Goal: Task Accomplishment & Management: Manage account settings

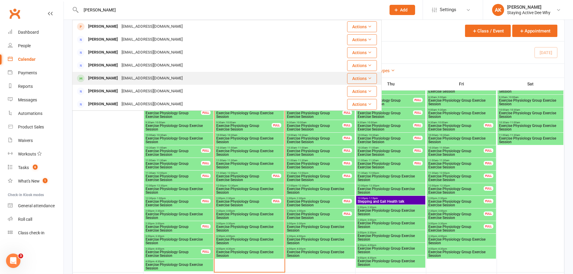
type input "colleen smith"
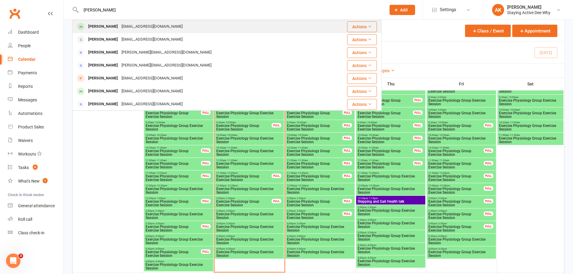
click at [131, 79] on div "Cogle1951@gmail.com" at bounding box center [152, 78] width 65 height 9
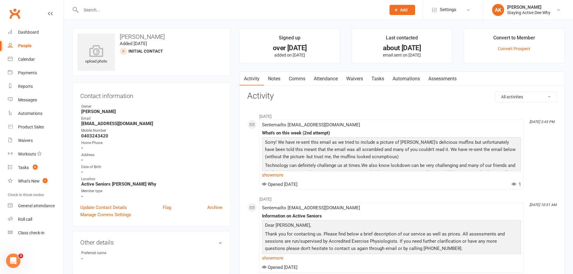
click at [106, 10] on input "text" at bounding box center [230, 10] width 303 height 8
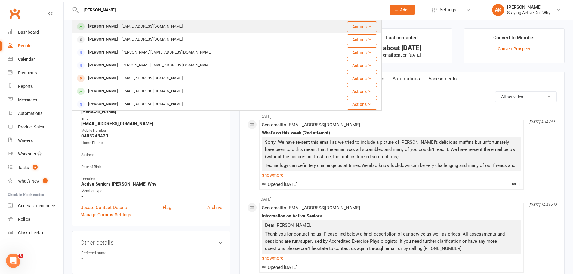
type input "colleen smith"
click at [120, 28] on div "lawriecol@yahoo.com.au" at bounding box center [152, 26] width 65 height 9
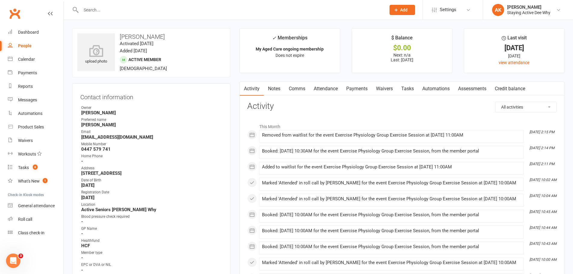
click at [147, 9] on input "text" at bounding box center [230, 10] width 303 height 8
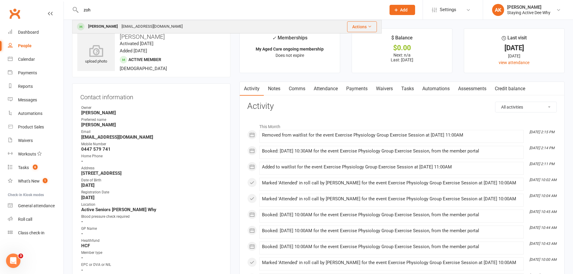
type input "zoh"
click at [161, 22] on div "Joanna Zohrab jozohrab@gmail.com" at bounding box center [191, 26] width 237 height 12
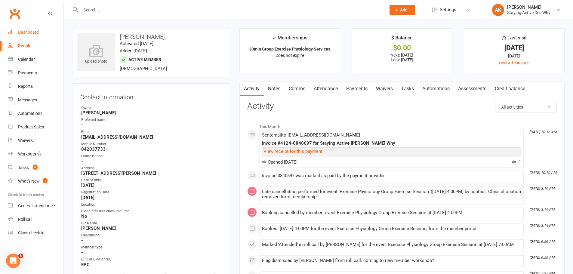
click at [32, 29] on link "Dashboard" at bounding box center [36, 33] width 56 height 14
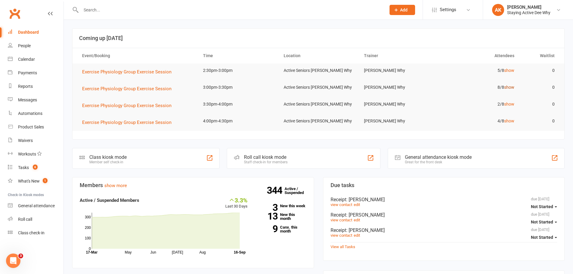
click at [509, 87] on link "show" at bounding box center [509, 87] width 10 height 5
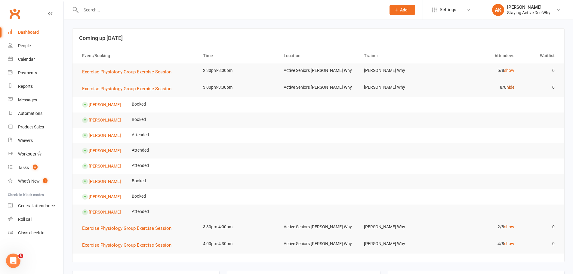
click at [509, 87] on link "hide" at bounding box center [511, 87] width 8 height 5
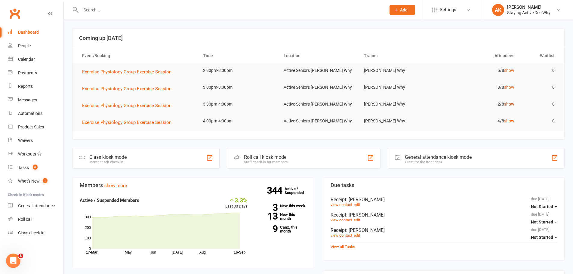
click at [509, 103] on link "show" at bounding box center [509, 104] width 10 height 5
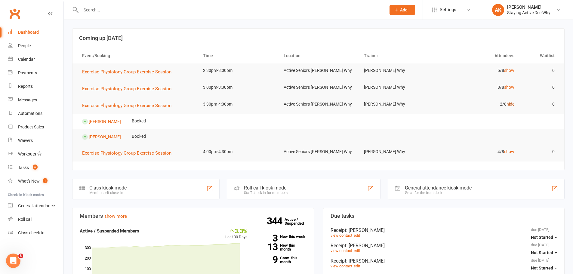
click at [509, 103] on link "hide" at bounding box center [511, 104] width 8 height 5
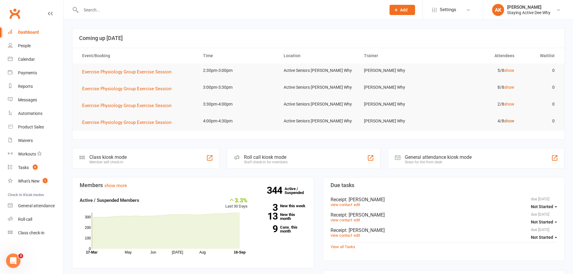
click at [507, 119] on link "show" at bounding box center [509, 121] width 10 height 5
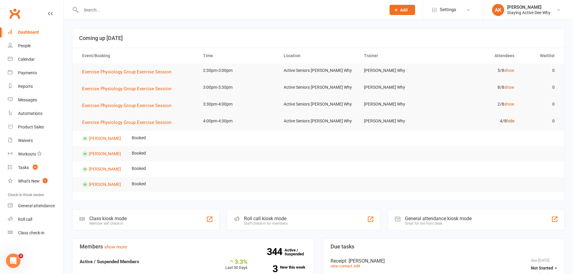
click at [507, 119] on link "hide" at bounding box center [511, 121] width 8 height 5
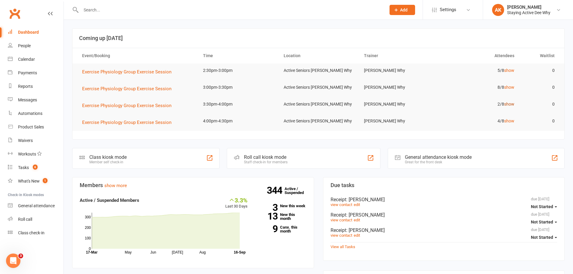
click at [510, 105] on link "show" at bounding box center [509, 104] width 10 height 5
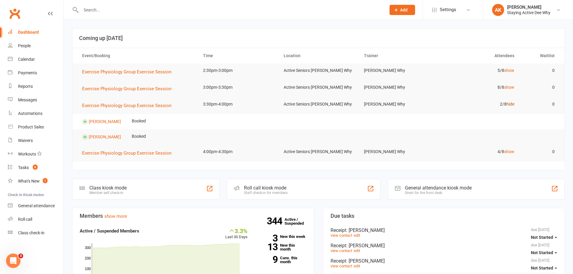
click at [510, 105] on link "hide" at bounding box center [511, 104] width 8 height 5
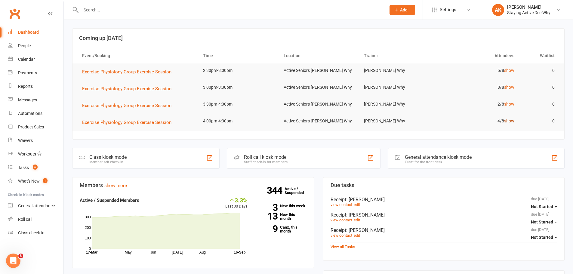
click at [508, 119] on link "show" at bounding box center [509, 121] width 10 height 5
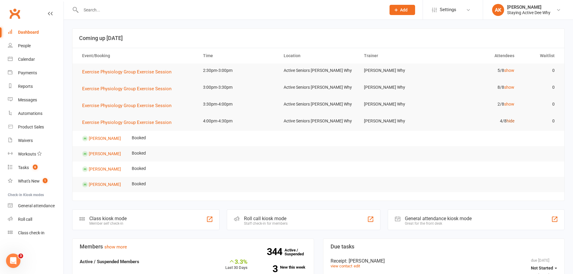
click at [508, 119] on link "hide" at bounding box center [511, 121] width 8 height 5
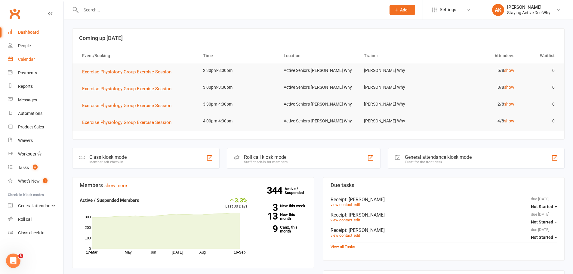
click at [37, 57] on link "Calendar" at bounding box center [36, 60] width 56 height 14
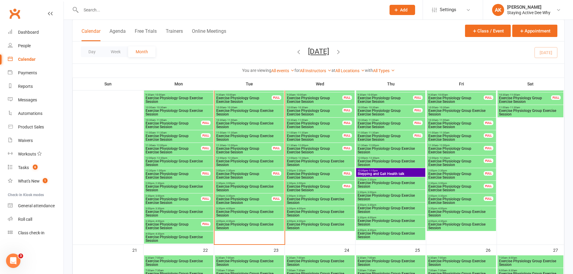
scroll to position [602, 0]
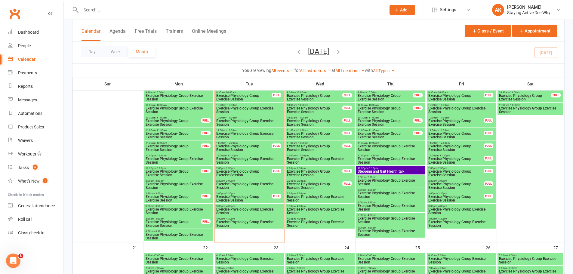
click at [308, 196] on span "Exercise Physiology Group Exercise Session" at bounding box center [320, 198] width 67 height 7
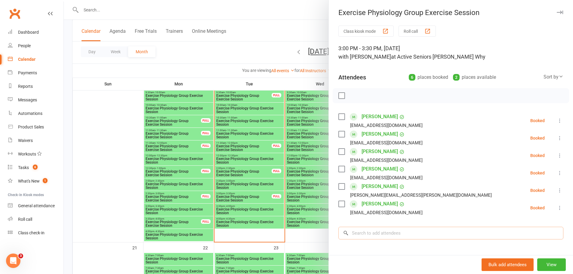
click at [366, 231] on input "search" at bounding box center [450, 233] width 225 height 13
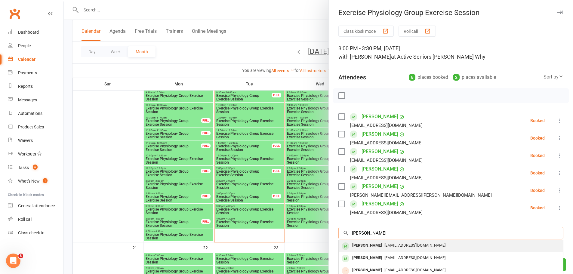
type input "Hopper"
click at [375, 249] on div "[PERSON_NAME]" at bounding box center [367, 245] width 35 height 9
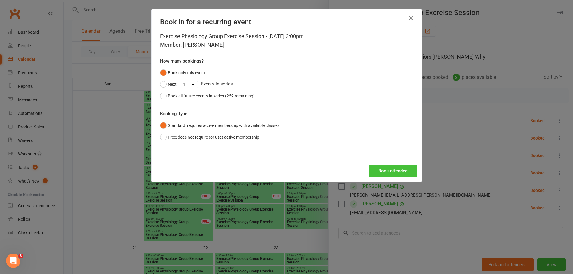
click at [378, 169] on button "Book attendee" at bounding box center [393, 171] width 48 height 13
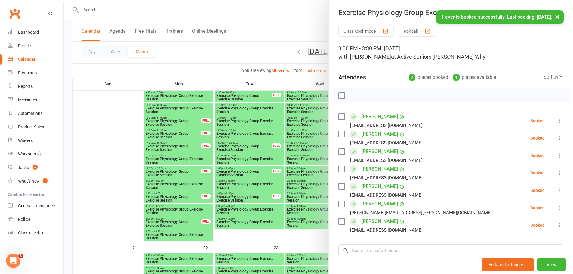
click at [276, 152] on div at bounding box center [318, 137] width 509 height 274
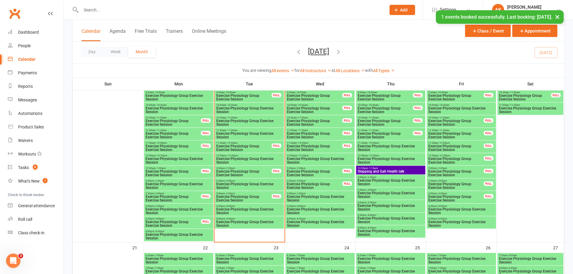
click at [378, 196] on span "Exercise Physiology Group Exercise Session" at bounding box center [390, 194] width 67 height 7
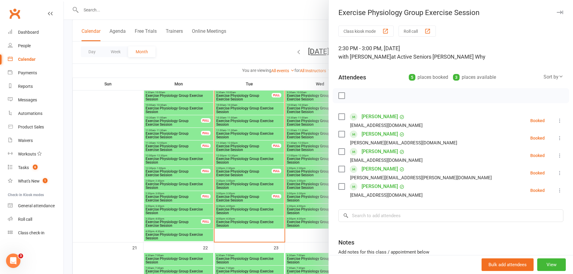
click at [284, 164] on div at bounding box center [318, 137] width 509 height 274
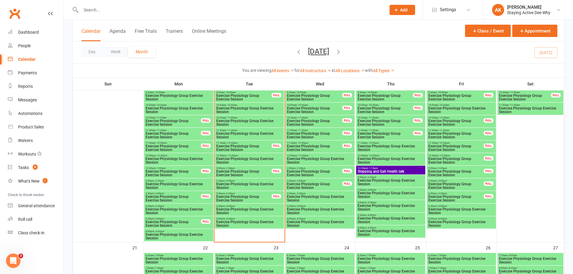
click at [114, 15] on div at bounding box center [227, 10] width 310 height 20
click at [113, 13] on input "text" at bounding box center [230, 10] width 303 height 8
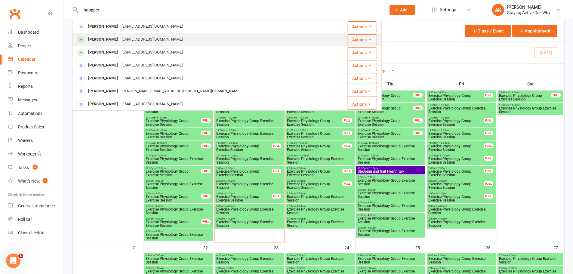
type input "hoppper"
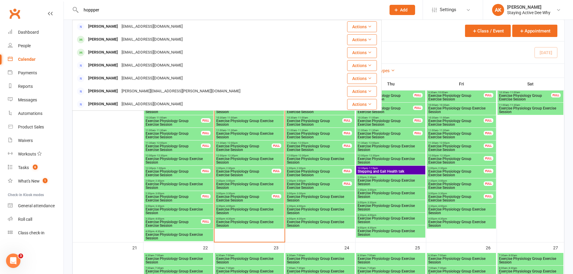
click at [120, 43] on div "quantumm1940@gmail.com" at bounding box center [152, 39] width 65 height 9
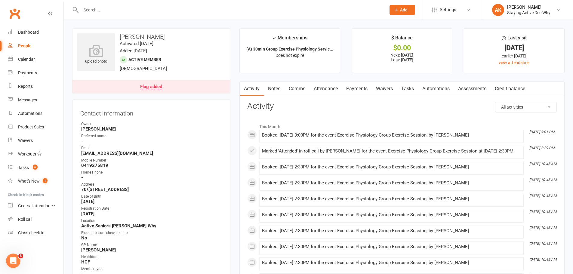
click at [140, 86] on link "Flag added" at bounding box center [151, 86] width 158 height 13
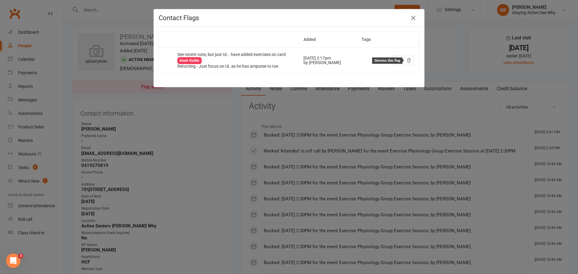
click at [407, 59] on icon at bounding box center [409, 60] width 4 height 4
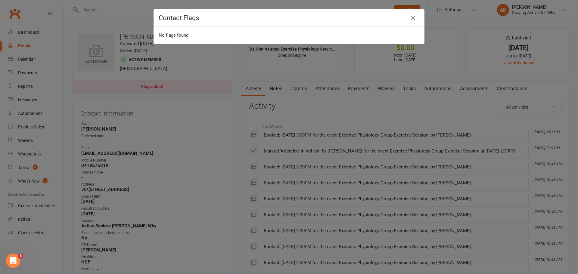
click at [142, 92] on div "Contact Flags No flags found." at bounding box center [289, 137] width 578 height 274
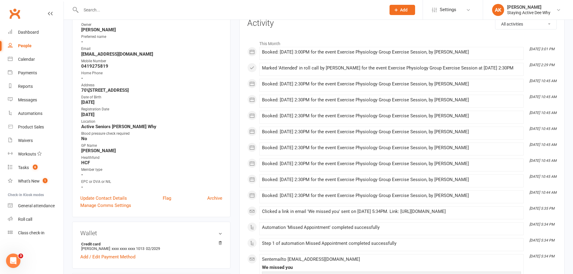
scroll to position [180, 0]
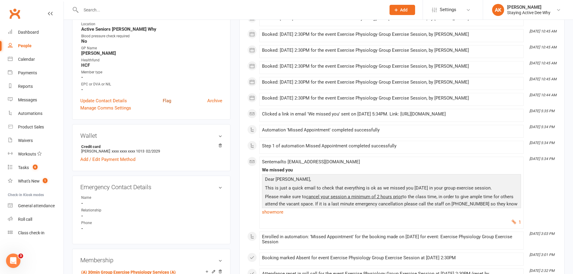
click at [170, 100] on link "Flag" at bounding box center [167, 100] width 8 height 7
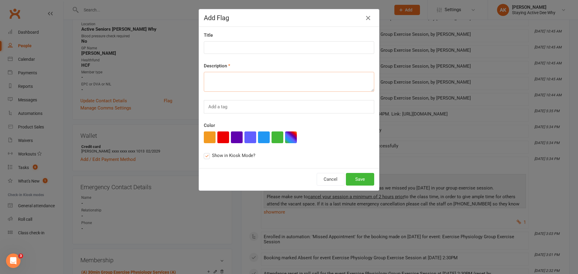
click at [232, 85] on textarea at bounding box center [289, 82] width 170 height 20
type textarea "U"
type textarea "Included some leg ext w/ 3kg ankle weights and straight leg raises 2 x 10 e/s"
click at [355, 180] on button "Save" at bounding box center [360, 179] width 28 height 13
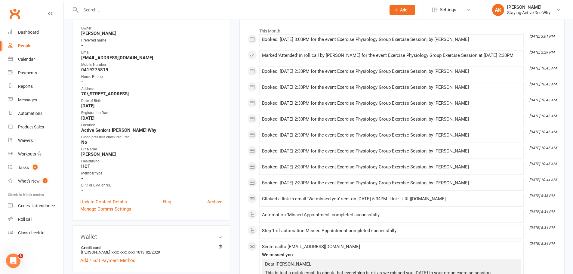
scroll to position [46, 0]
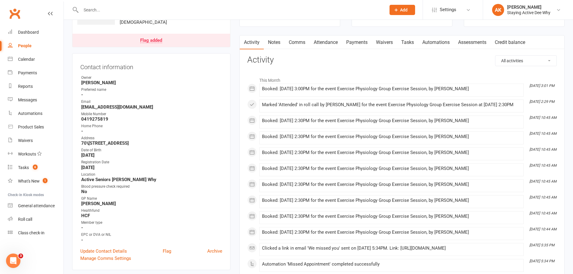
click at [125, 11] on input "text" at bounding box center [230, 10] width 303 height 8
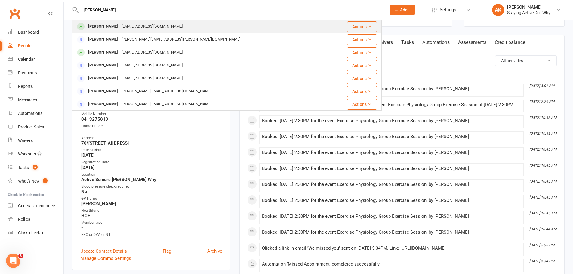
type input "Barbara brown"
click at [137, 23] on div "deewhy@stayingactive.com.au" at bounding box center [152, 26] width 65 height 9
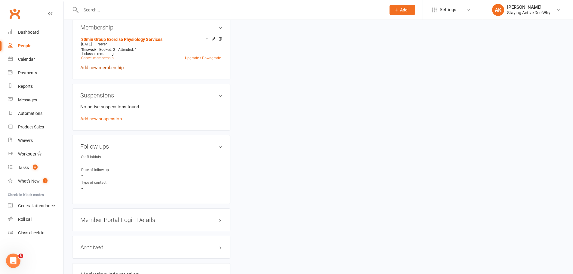
scroll to position [511, 0]
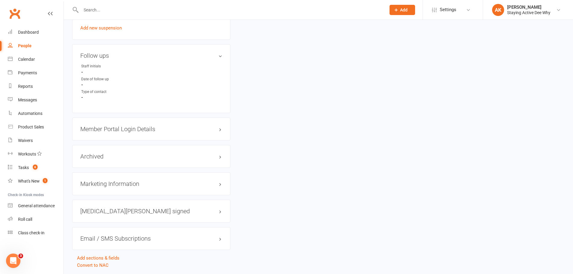
click at [116, 130] on h3 "Member Portal Login Details" at bounding box center [151, 129] width 142 height 7
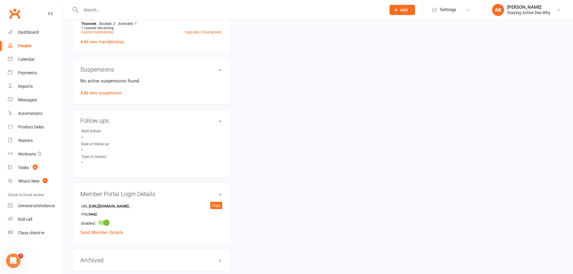
scroll to position [481, 0]
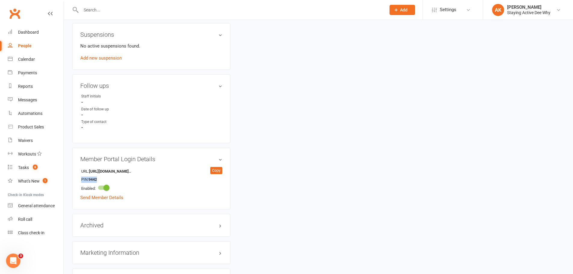
drag, startPoint x: 100, startPoint y: 179, endPoint x: 80, endPoint y: 180, distance: 20.2
click at [80, 180] on div "Member Portal Login Details URL: https://app.clubworx.com/... Copy PIN: 9442 En…" at bounding box center [151, 179] width 158 height 62
copy li "PIN: 9442"
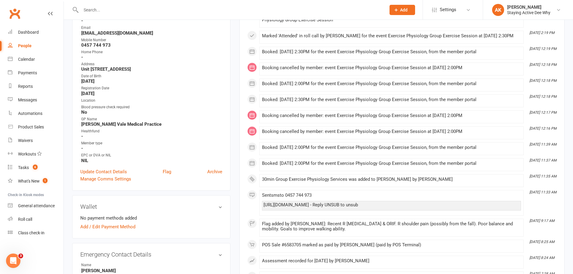
scroll to position [0, 0]
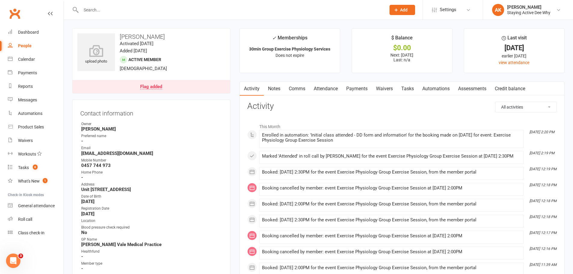
click at [299, 89] on link "Comms" at bounding box center [297, 89] width 25 height 14
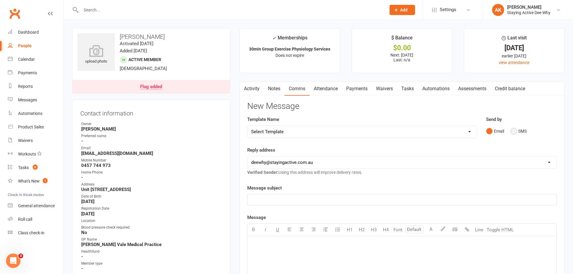
click at [527, 129] on button "SMS" at bounding box center [518, 130] width 16 height 11
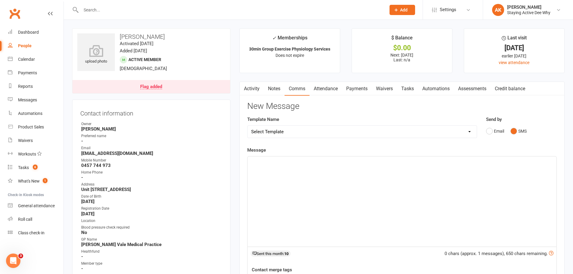
click at [357, 165] on p "﻿" at bounding box center [402, 161] width 302 height 7
drag, startPoint x: 291, startPoint y: 161, endPoint x: 272, endPoint y: 161, distance: 19.3
click at [272, 161] on span "Clubworx Pin code: PIN: 9442" at bounding box center [280, 161] width 59 height 5
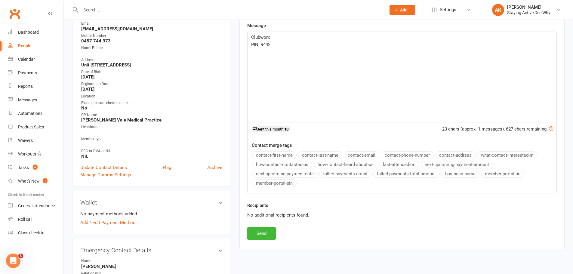
scroll to position [150, 0]
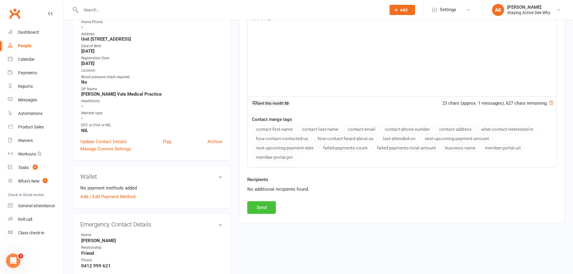
click at [264, 206] on button "Send" at bounding box center [261, 207] width 29 height 13
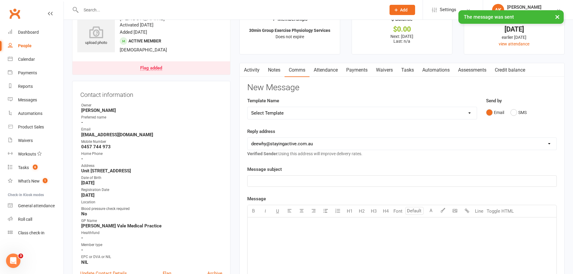
scroll to position [0, 0]
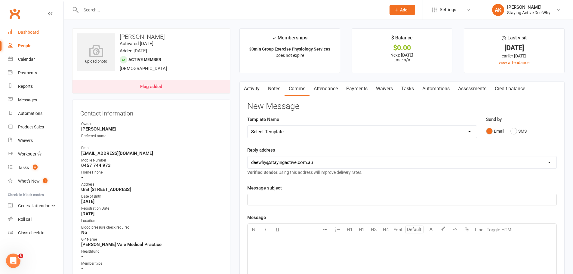
click at [26, 31] on div "Dashboard" at bounding box center [28, 32] width 21 height 5
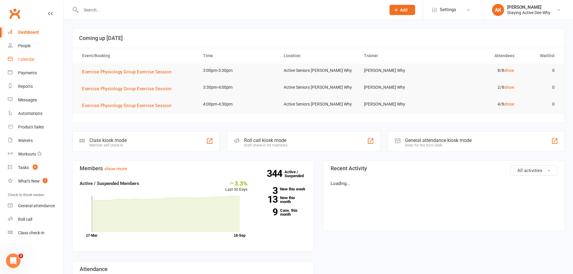
click at [28, 64] on link "Calendar" at bounding box center [36, 60] width 56 height 14
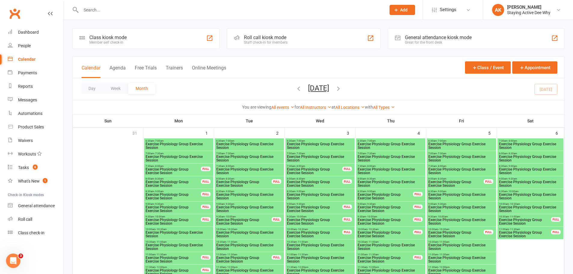
click at [418, 82] on div "Day Week Month September 2025 September 2025 Sun Mon Tue Wed Thu Fri Sat 31 01 …" at bounding box center [318, 89] width 492 height 22
click at [132, 9] on input "text" at bounding box center [230, 10] width 303 height 8
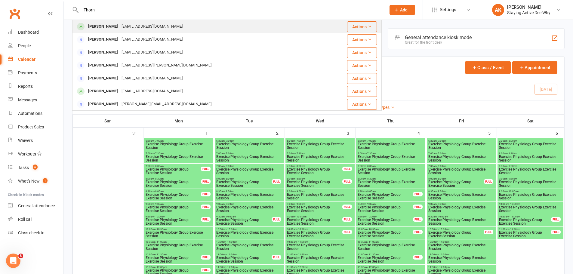
type input "Thorn"
click at [135, 21] on div "Wendy Thornton wendythornton@bigpond.com" at bounding box center [197, 26] width 248 height 12
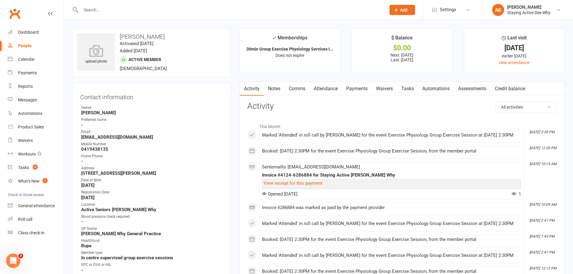
click at [169, 108] on div "Owner" at bounding box center [151, 108] width 141 height 6
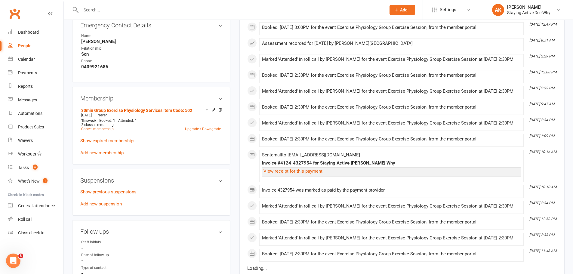
scroll to position [361, 0]
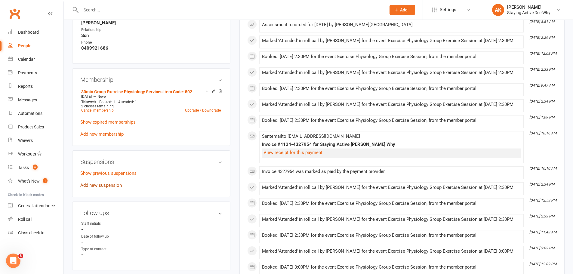
click at [102, 185] on link "Add new suspension" at bounding box center [101, 185] width 42 height 5
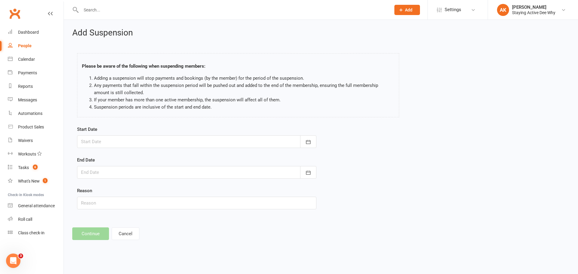
click at [157, 142] on div at bounding box center [196, 141] width 239 height 13
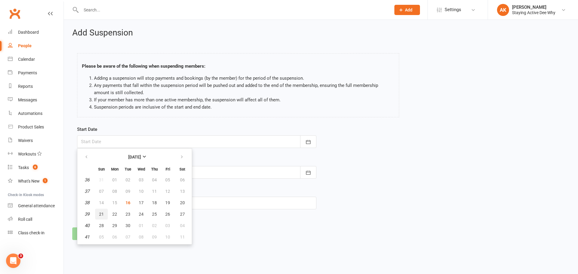
click at [102, 212] on span "21" at bounding box center [101, 214] width 5 height 5
type input "21 Sep 2025"
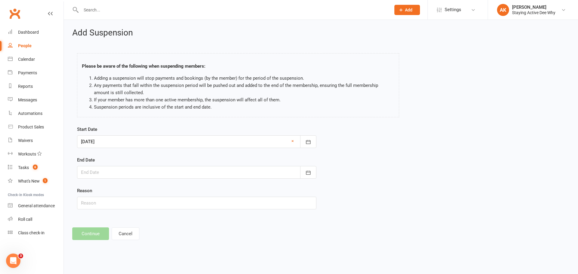
click at [117, 161] on div "End Date September 2025 Sun Mon Tue Wed Thu Fri Sat 36 31 01 02 03 04 05 06 37 …" at bounding box center [196, 167] width 239 height 22
click at [115, 168] on div at bounding box center [196, 172] width 239 height 13
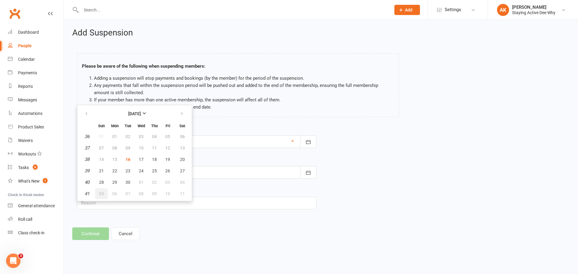
click at [101, 193] on span "05" at bounding box center [101, 193] width 5 height 5
type input "05 Oct 2025"
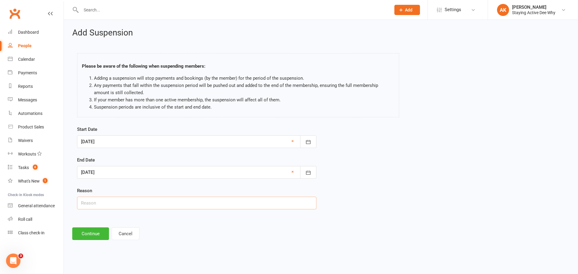
click at [105, 202] on input "text" at bounding box center [196, 203] width 239 height 13
type input "Away"
click at [92, 229] on button "Continue" at bounding box center [90, 233] width 37 height 13
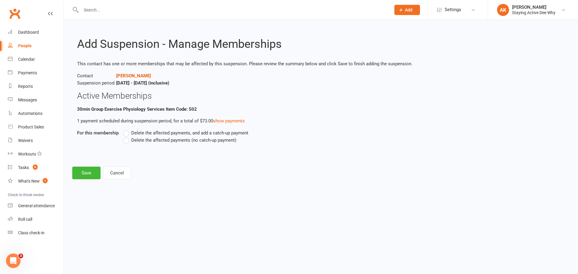
click at [156, 141] on span "Delete the affected payments (no catch-up payment)" at bounding box center [183, 140] width 105 height 6
click at [127, 137] on input "Delete the affected payments (no catch-up payment)" at bounding box center [125, 137] width 4 height 0
click at [89, 173] on button "Save" at bounding box center [86, 173] width 28 height 13
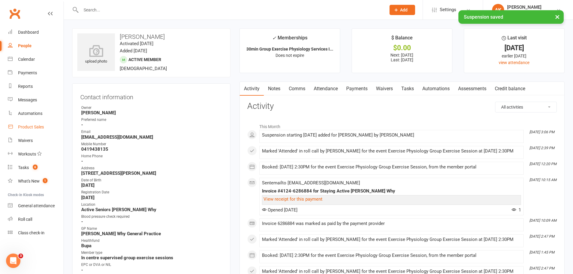
click at [33, 129] on div "Product Sales" at bounding box center [31, 127] width 26 height 5
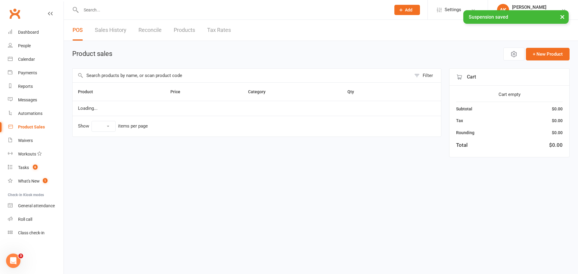
select select "10"
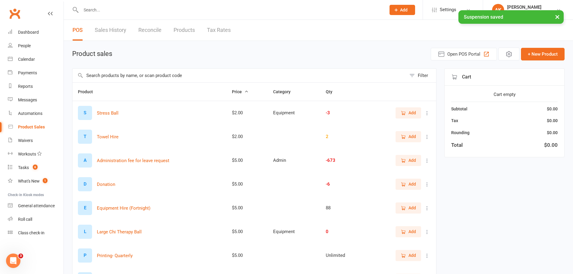
click at [189, 78] on input "text" at bounding box center [239, 76] width 334 height 14
click at [469, 59] on button "Open POS Portal" at bounding box center [464, 54] width 66 height 13
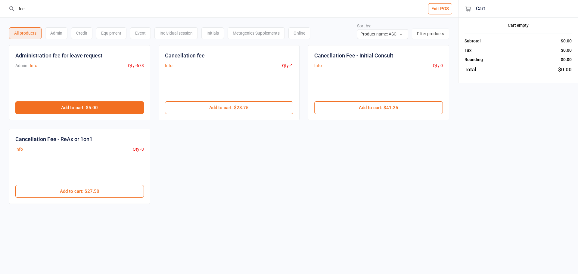
type input "fee"
click at [93, 109] on button "Add to cart : $5.00" at bounding box center [79, 107] width 128 height 13
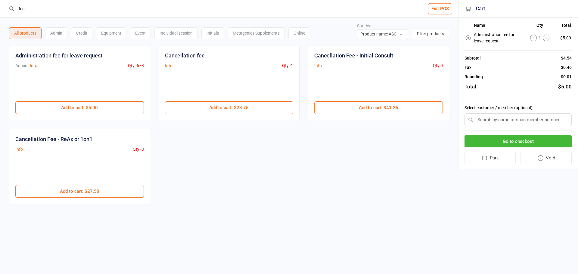
click at [497, 120] on input "text" at bounding box center [517, 119] width 107 height 13
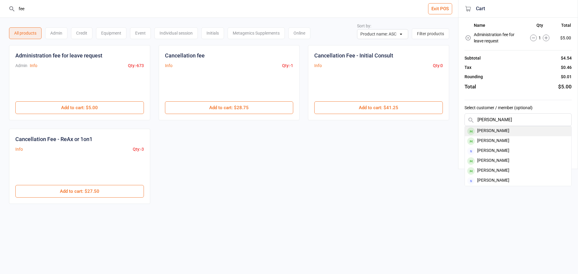
type input "Giovanna"
click at [507, 129] on div "Giovanna Zaccone" at bounding box center [517, 131] width 106 height 10
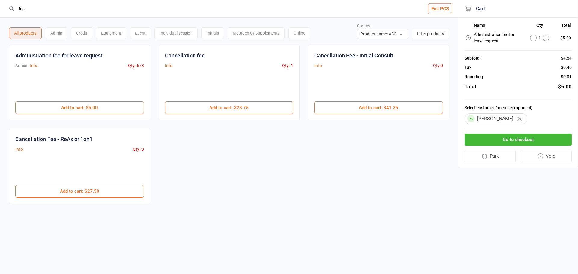
click at [497, 134] on button "Go to checkout" at bounding box center [517, 140] width 107 height 12
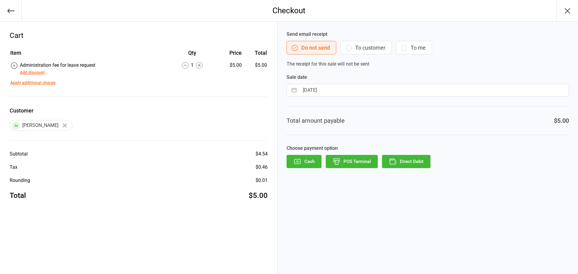
click at [406, 164] on button "Direct Debit" at bounding box center [406, 161] width 48 height 13
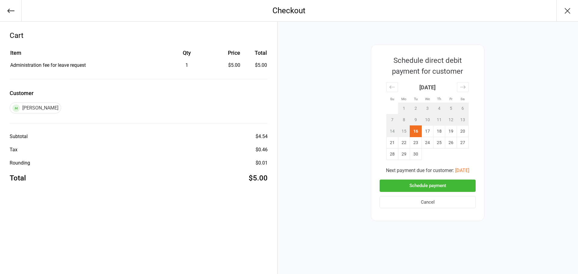
click at [415, 188] on button "Schedule payment" at bounding box center [427, 186] width 96 height 12
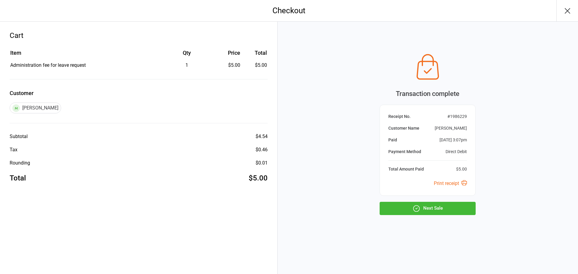
click at [567, 9] on icon "button" at bounding box center [567, 11] width 10 height 10
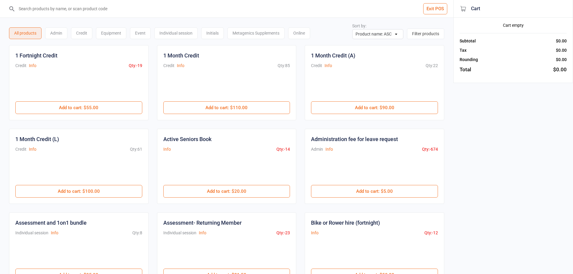
click at [94, 11] on input "search" at bounding box center [230, 8] width 429 height 17
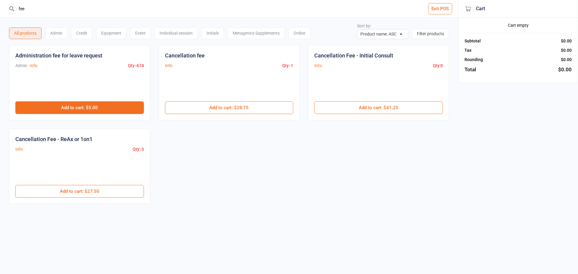
type input "fee"
click at [102, 104] on button "Add to cart : $5.00" at bounding box center [79, 107] width 128 height 13
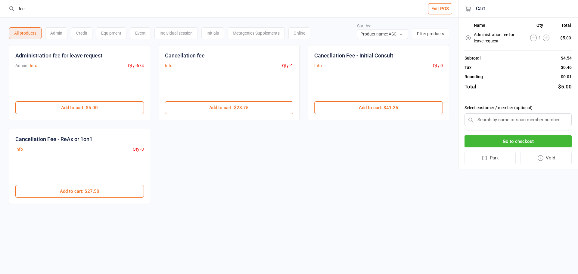
click at [496, 124] on input "text" at bounding box center [517, 119] width 107 height 13
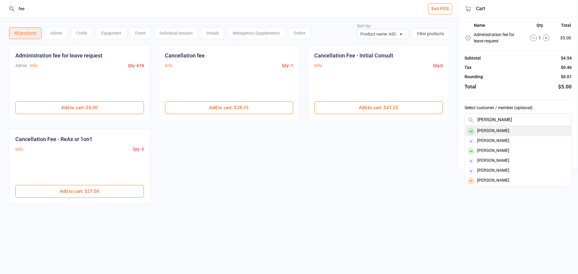
type input "Thornton"
click at [495, 130] on div "[PERSON_NAME]" at bounding box center [517, 131] width 106 height 10
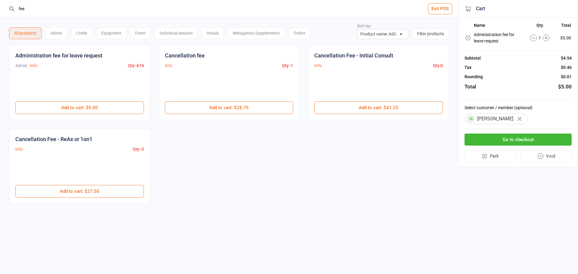
click at [493, 133] on div "Go to checkout Park Void" at bounding box center [517, 148] width 107 height 38
click at [486, 142] on button "Go to checkout" at bounding box center [517, 140] width 107 height 12
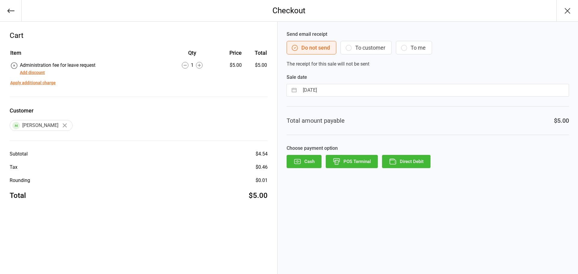
click at [416, 162] on button "Direct Debit" at bounding box center [406, 161] width 48 height 13
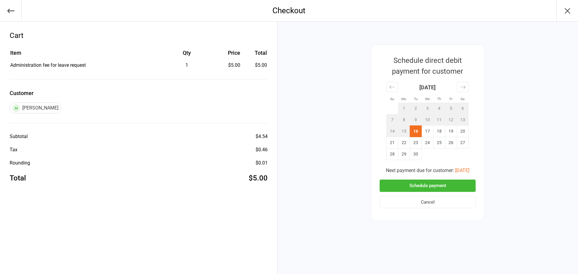
click at [418, 191] on button "Schedule payment" at bounding box center [427, 186] width 96 height 12
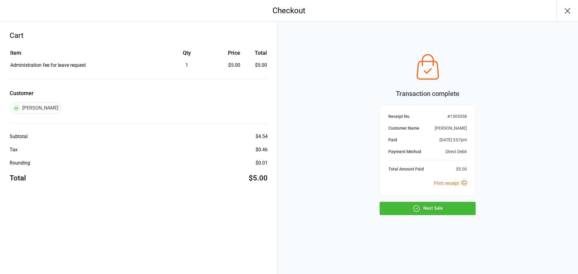
click at [561, 7] on button "button" at bounding box center [567, 10] width 22 height 21
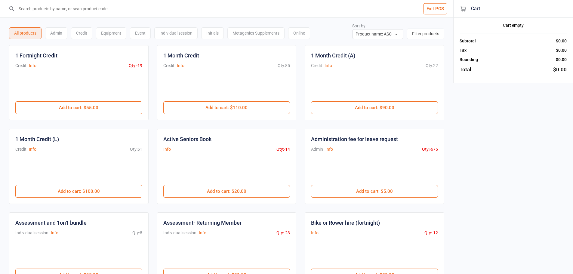
click at [436, 8] on button "Exit POS" at bounding box center [435, 8] width 24 height 11
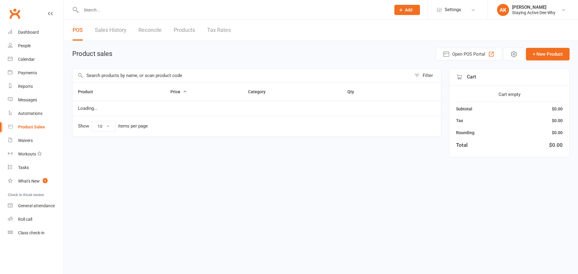
click at [41, 30] on link "Dashboard" at bounding box center [36, 33] width 56 height 14
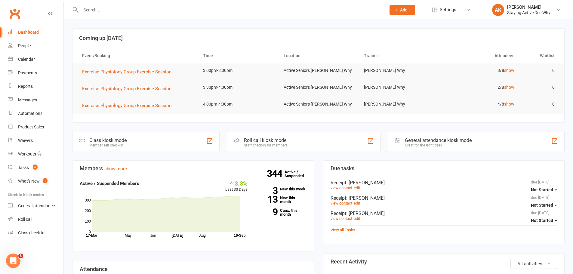
click at [104, 7] on input "text" at bounding box center [230, 10] width 303 height 8
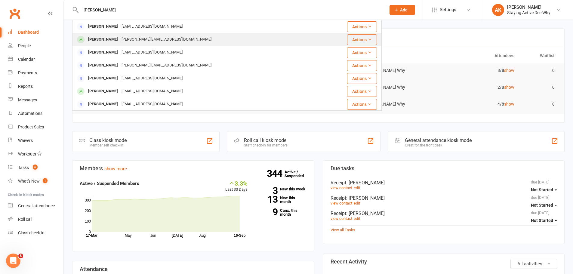
type input "[PERSON_NAME]"
click at [101, 39] on div "[PERSON_NAME]" at bounding box center [102, 39] width 33 height 9
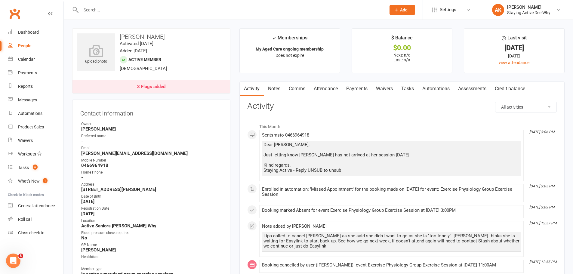
click at [328, 91] on link "Attendance" at bounding box center [326, 89] width 32 height 14
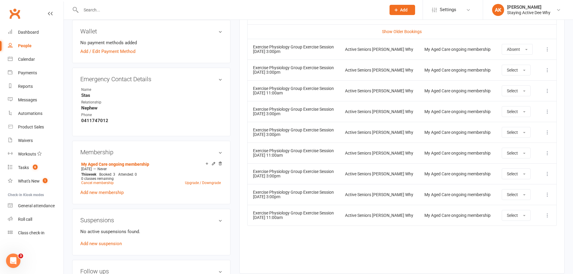
scroll to position [301, 0]
click at [548, 47] on icon at bounding box center [547, 50] width 6 height 6
click at [509, 86] on link "Remove booking" at bounding box center [521, 85] width 60 height 12
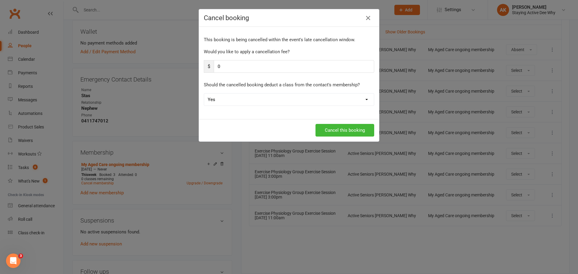
click at [282, 101] on select "Yes No" at bounding box center [289, 100] width 170 height 12
select select "1"
click at [204, 94] on select "Yes No" at bounding box center [289, 100] width 170 height 12
click at [322, 129] on button "Cancel this booking" at bounding box center [344, 130] width 59 height 13
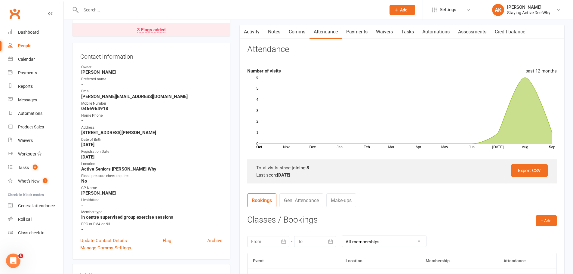
scroll to position [0, 0]
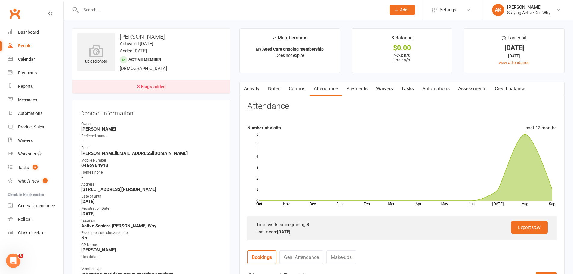
click at [90, 8] on input "text" at bounding box center [230, 10] width 303 height 8
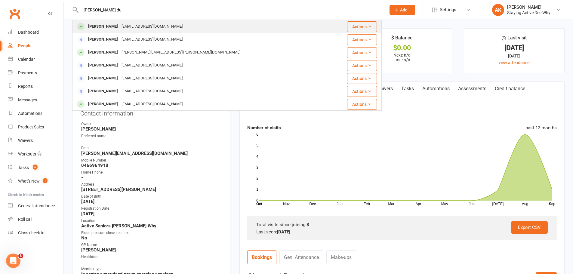
type input "[PERSON_NAME] du"
click at [99, 26] on div "[PERSON_NAME]" at bounding box center [102, 26] width 33 height 9
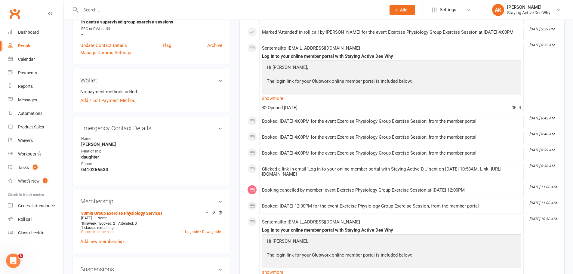
scroll to position [211, 0]
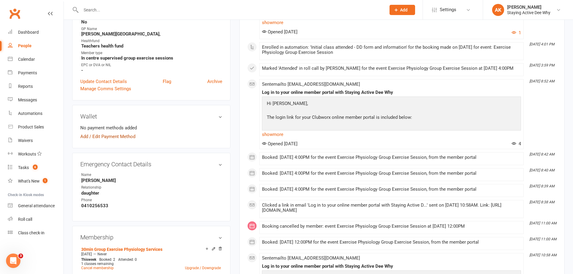
drag, startPoint x: 115, startPoint y: 138, endPoint x: 120, endPoint y: 139, distance: 5.8
click at [115, 138] on link "Add / Edit Payment Method" at bounding box center [107, 136] width 55 height 7
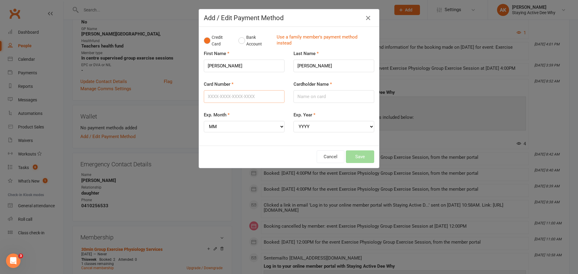
click at [228, 99] on input "Card Number" at bounding box center [244, 96] width 81 height 13
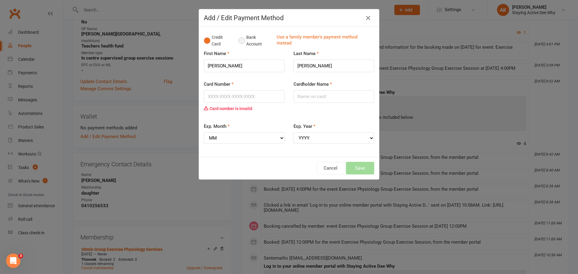
click at [241, 41] on button "Bank Account" at bounding box center [254, 41] width 33 height 18
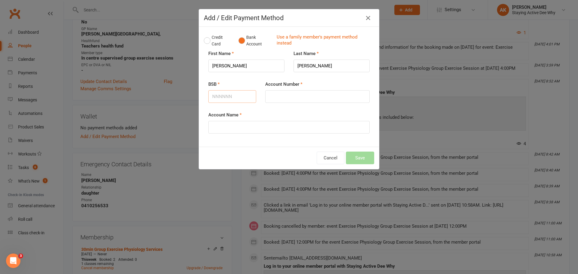
click at [226, 96] on input "BSB" at bounding box center [232, 96] width 48 height 13
type input "112879"
click at [265, 93] on input "Account Number" at bounding box center [317, 96] width 104 height 13
type input "026740063"
click at [223, 126] on input "Account Name" at bounding box center [288, 127] width 161 height 13
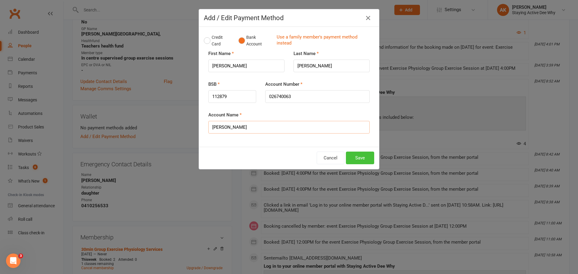
type input "[PERSON_NAME]"
click at [355, 157] on button "Save" at bounding box center [360, 158] width 28 height 13
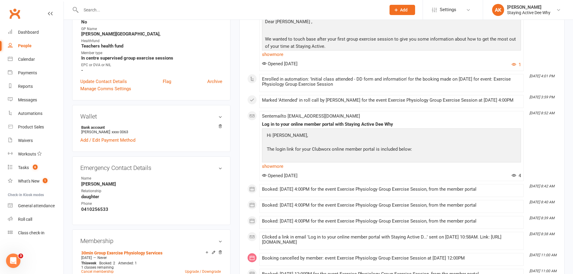
scroll to position [0, 0]
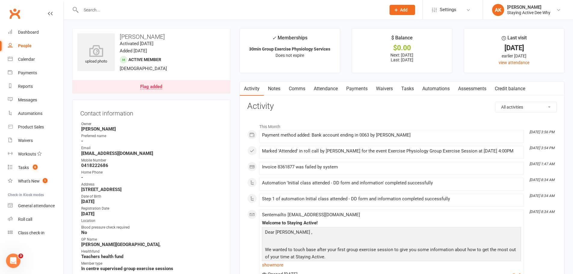
click at [352, 92] on link "Payments" at bounding box center [357, 89] width 30 height 14
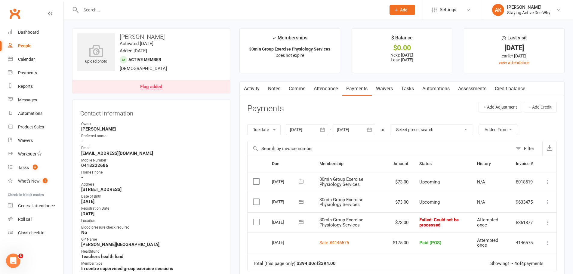
click at [546, 222] on icon at bounding box center [547, 223] width 6 height 6
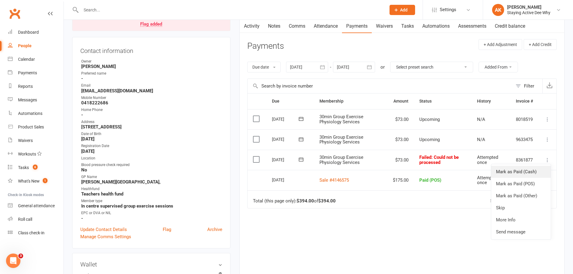
scroll to position [90, 0]
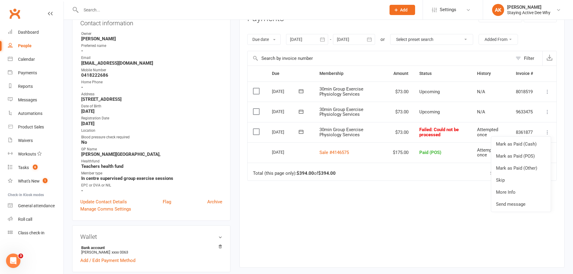
click at [438, 215] on div "Due Contact Membership Amount Status History Invoice # Select this [DATE] [PERS…" at bounding box center [402, 162] width 310 height 193
click at [302, 133] on icon at bounding box center [301, 132] width 6 height 6
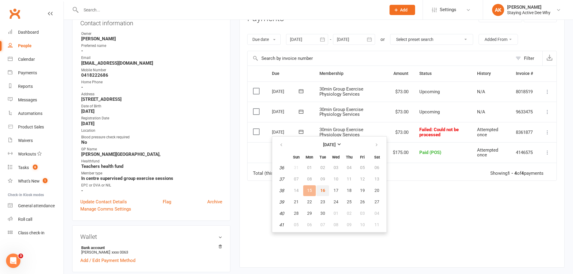
click at [320, 191] on span "16" at bounding box center [322, 190] width 5 height 5
